Goal: Task Accomplishment & Management: Manage account settings

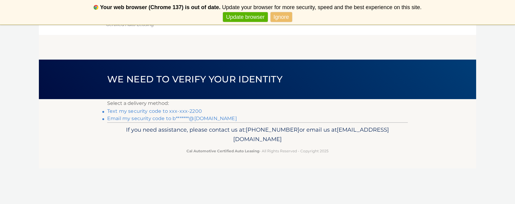
click at [184, 111] on link "Text my security code to xxx-xxx-2200" at bounding box center [154, 111] width 95 height 6
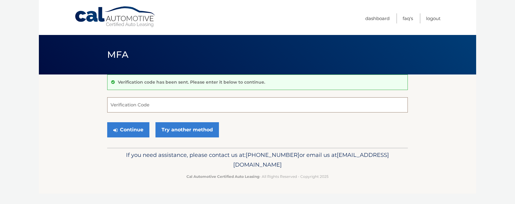
click at [190, 108] on input "Verification Code" at bounding box center [257, 104] width 300 height 15
type input "493735"
click at [135, 127] on button "Continue" at bounding box center [128, 129] width 42 height 15
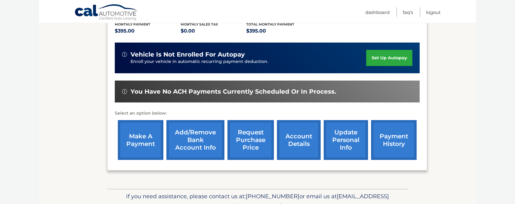
scroll to position [135, 0]
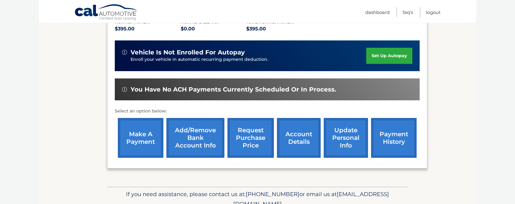
click at [292, 135] on link "account details" at bounding box center [299, 138] width 44 height 40
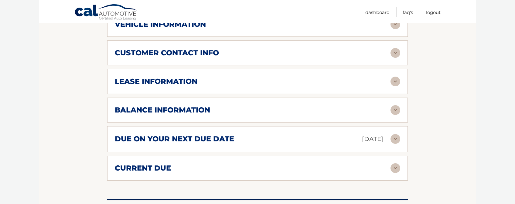
scroll to position [306, 0]
click at [393, 138] on img at bounding box center [395, 139] width 10 height 10
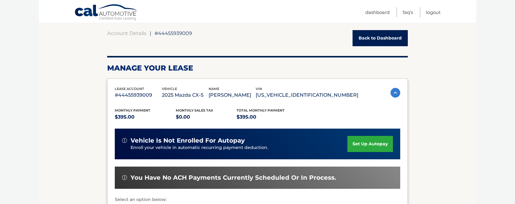
scroll to position [54, 0]
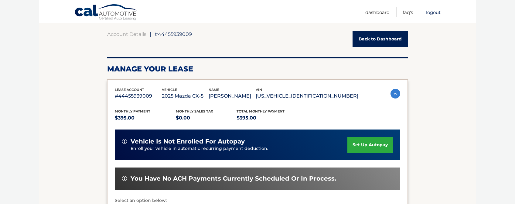
click at [435, 11] on link "Logout" at bounding box center [433, 12] width 15 height 10
